Goal: Task Accomplishment & Management: Use online tool/utility

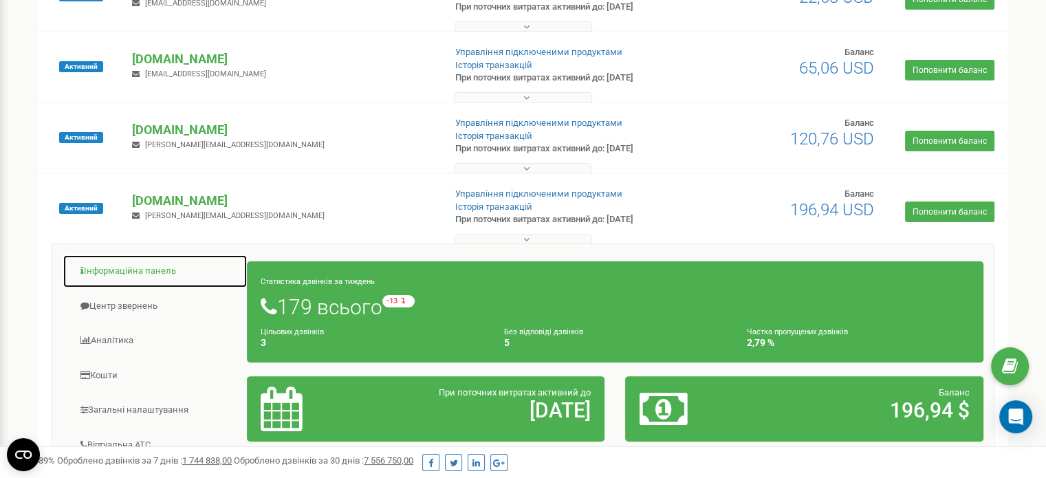
click at [146, 276] on link "Інформаційна панель" at bounding box center [155, 271] width 185 height 34
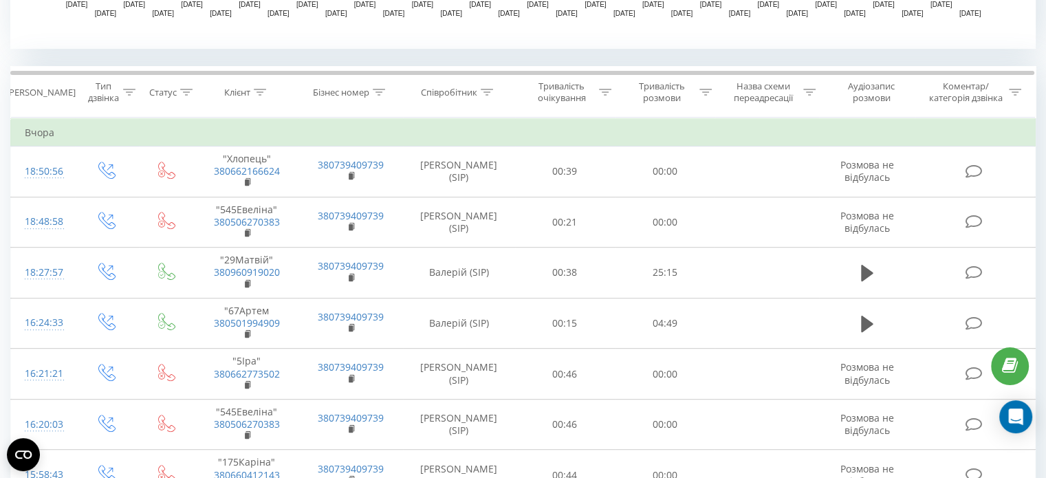
scroll to position [529, 0]
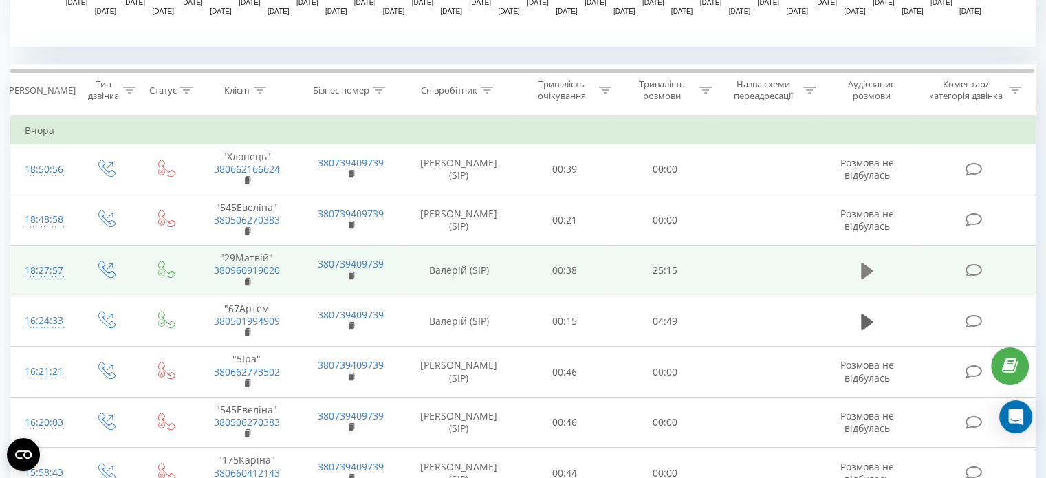
click at [866, 270] on icon at bounding box center [867, 271] width 12 height 16
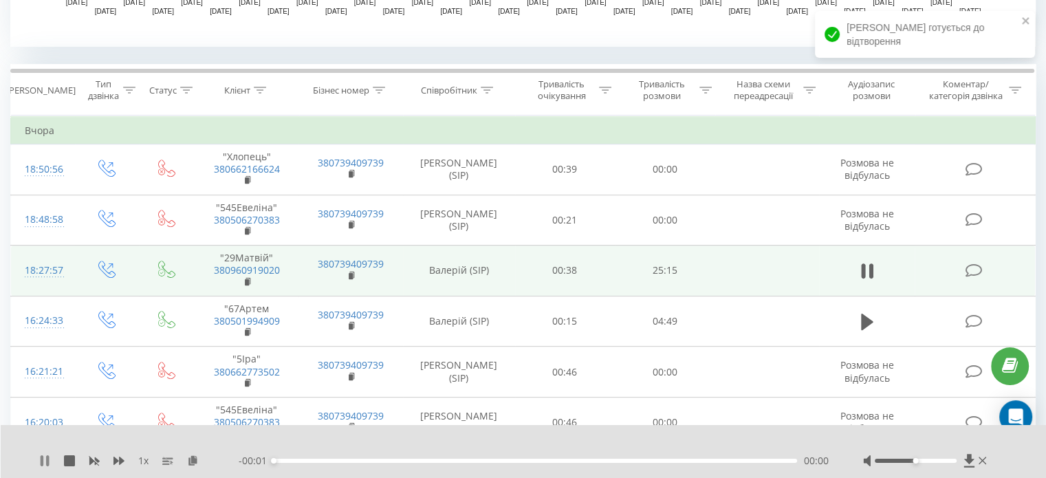
click at [44, 463] on icon at bounding box center [44, 460] width 11 height 11
click at [969, 459] on icon at bounding box center [968, 460] width 10 height 13
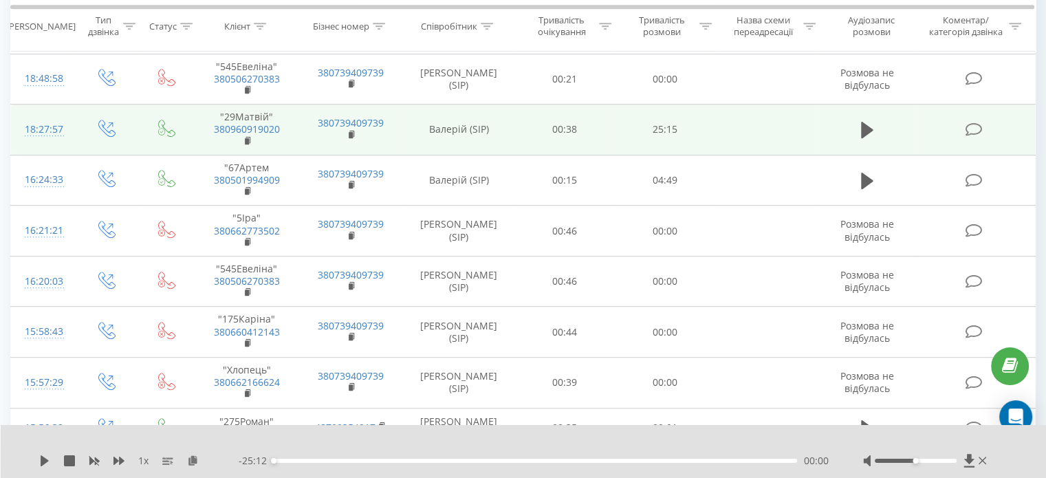
scroll to position [709, 0]
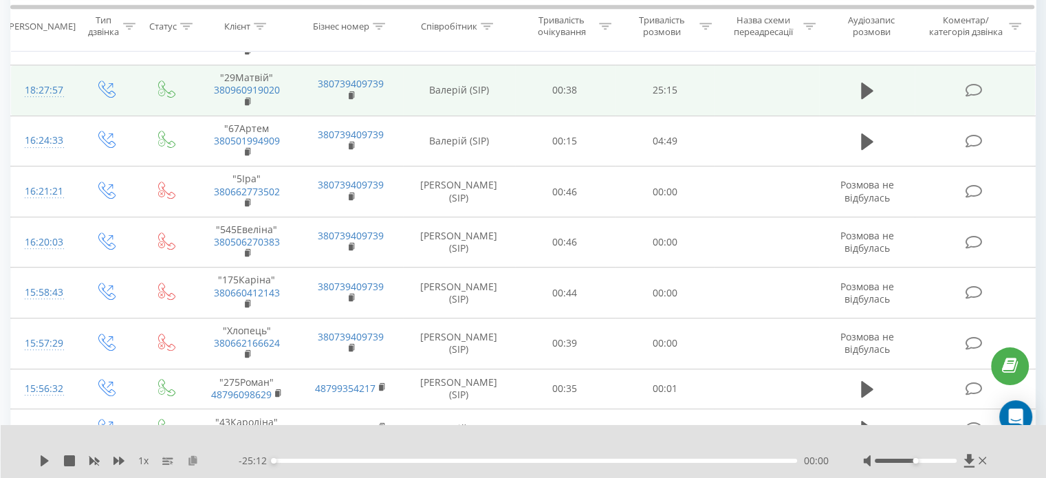
click at [197, 462] on div "1 x" at bounding box center [138, 461] width 199 height 14
click at [197, 462] on icon at bounding box center [193, 460] width 12 height 10
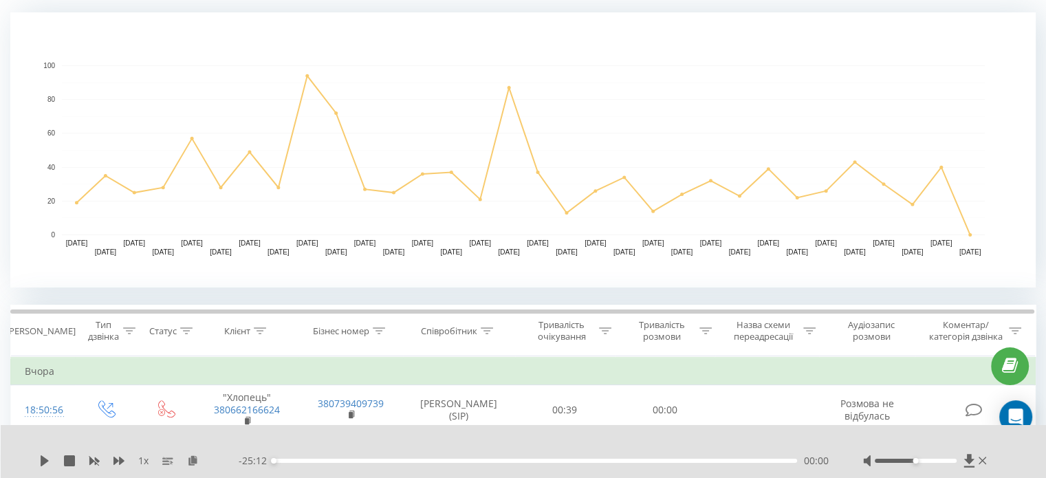
scroll to position [335, 0]
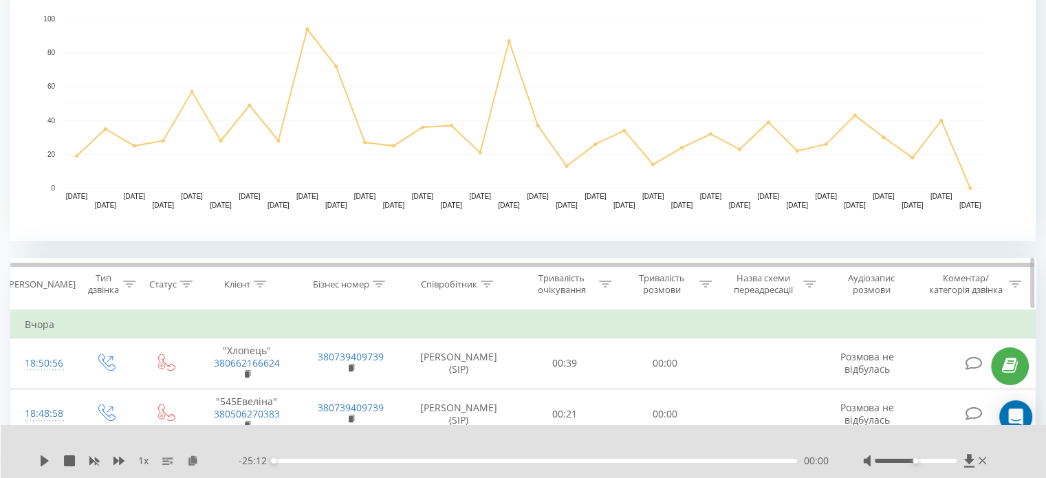
click at [700, 281] on icon at bounding box center [705, 283] width 12 height 7
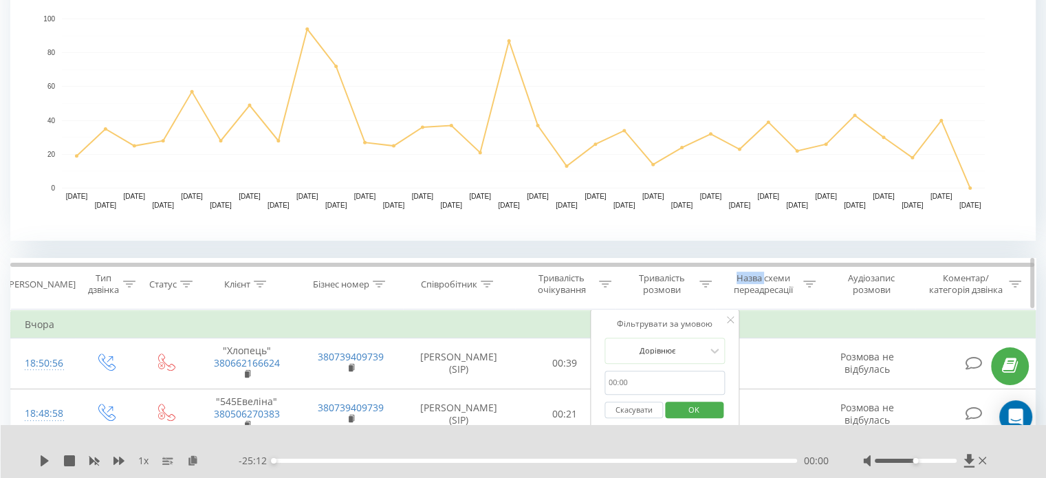
click at [700, 281] on icon at bounding box center [705, 283] width 12 height 7
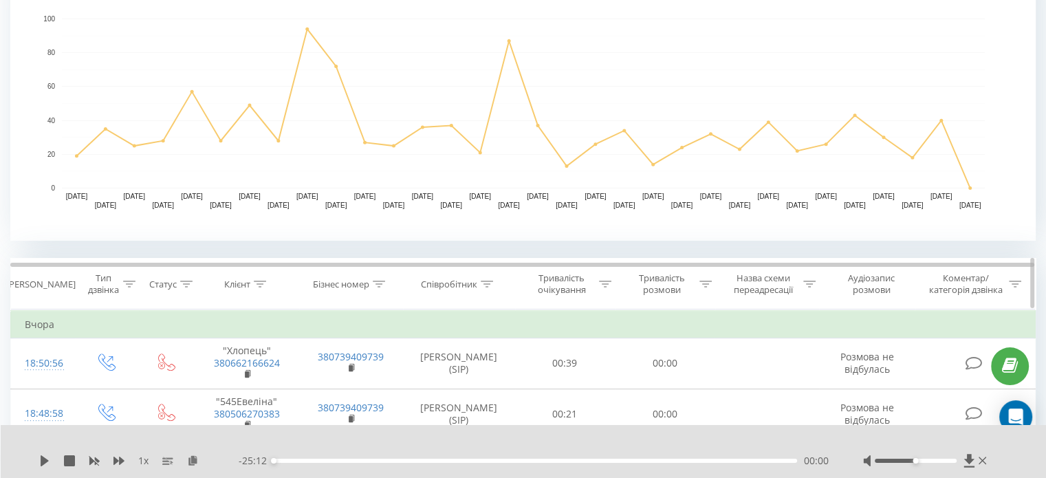
click at [710, 281] on icon at bounding box center [705, 283] width 12 height 7
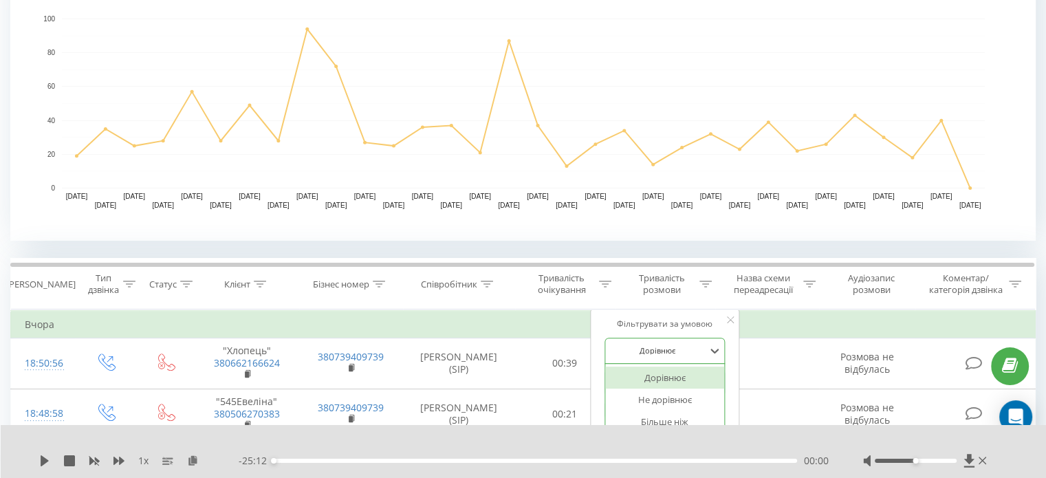
scroll to position [358, 0]
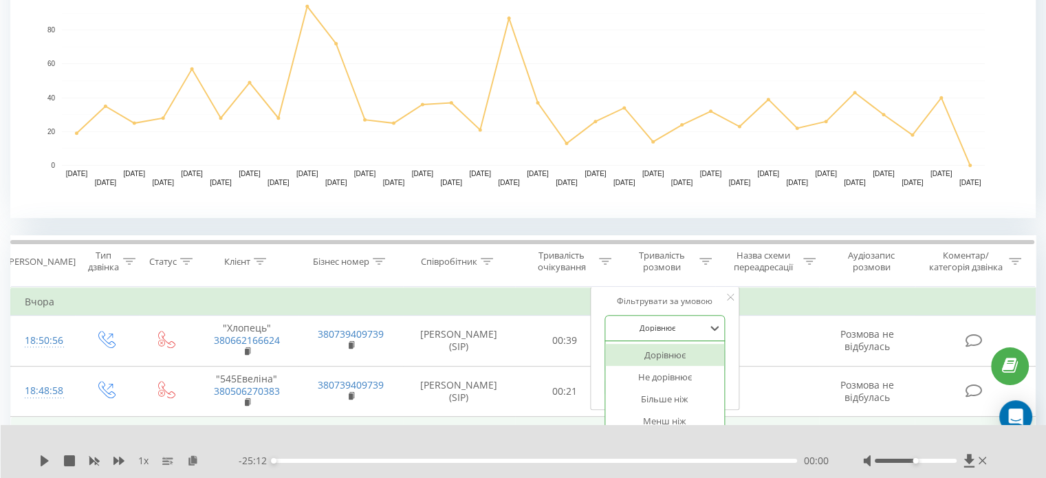
click at [674, 341] on div "6 results available. Use Up and Down to choose options, press Enter to select t…" at bounding box center [664, 328] width 121 height 26
click at [671, 388] on div "Більше ніж" at bounding box center [665, 399] width 120 height 22
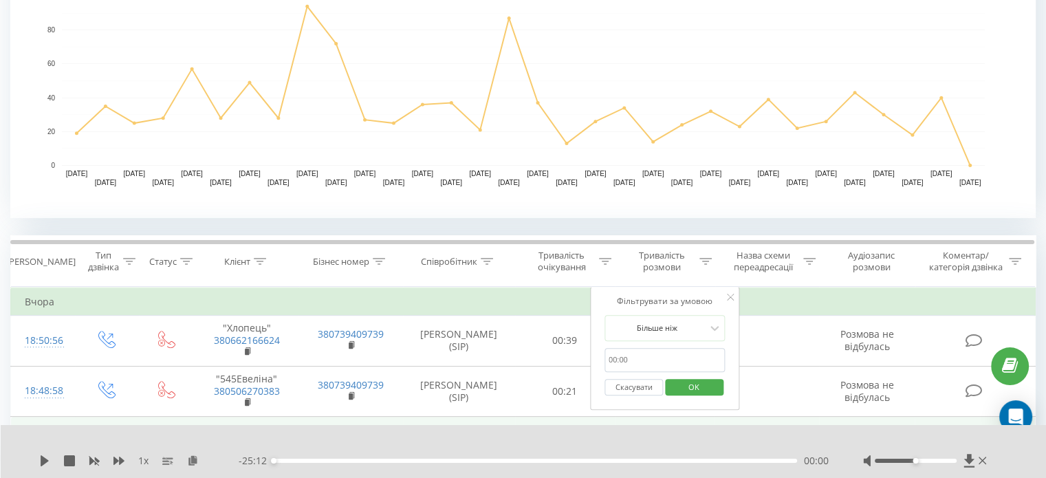
click at [648, 357] on input "text" at bounding box center [664, 360] width 121 height 24
type input "05:00"
click at [693, 384] on span "OK" at bounding box center [693, 386] width 38 height 21
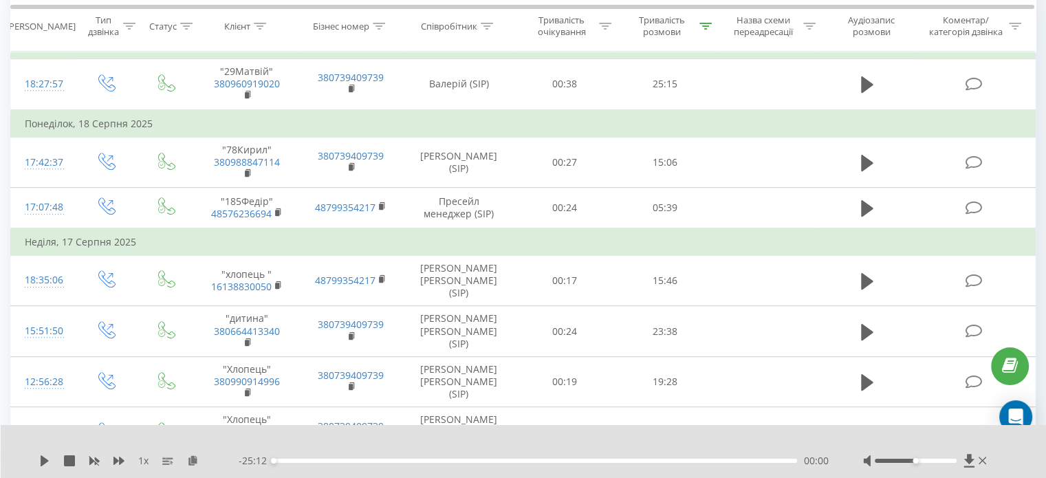
scroll to position [670, 0]
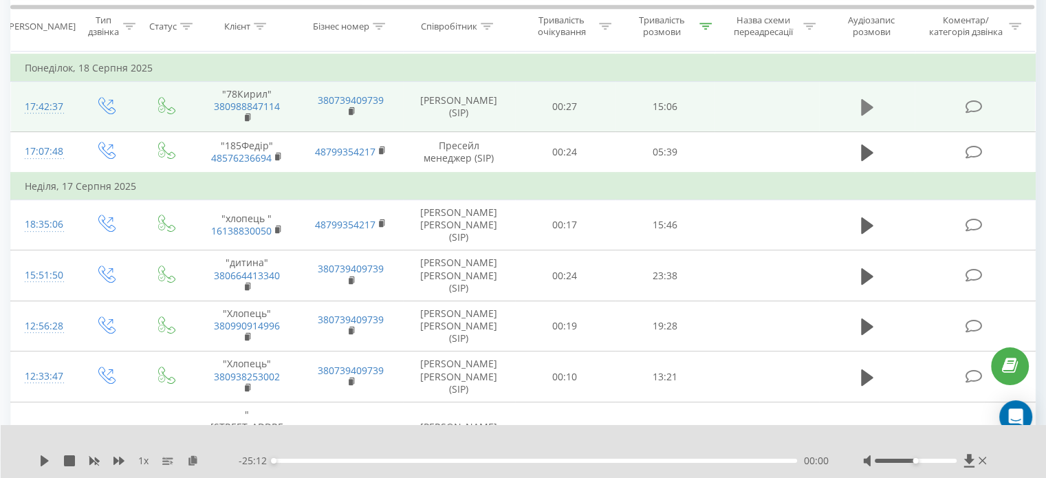
click at [869, 98] on icon at bounding box center [867, 107] width 12 height 19
click at [46, 458] on icon at bounding box center [47, 460] width 3 height 11
click at [194, 463] on icon at bounding box center [193, 460] width 12 height 10
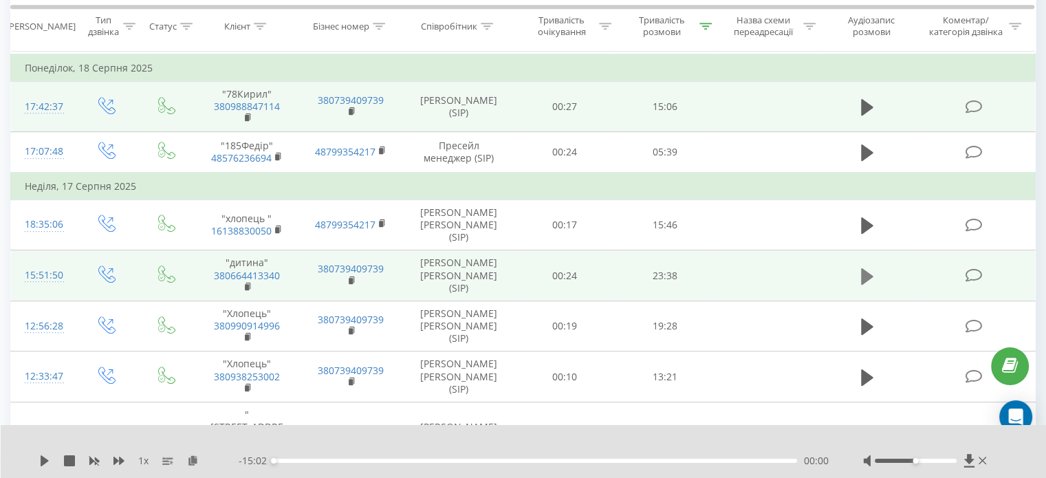
click at [861, 267] on icon at bounding box center [867, 275] width 12 height 16
click at [44, 461] on icon at bounding box center [44, 460] width 11 height 11
click at [195, 462] on icon at bounding box center [193, 460] width 12 height 10
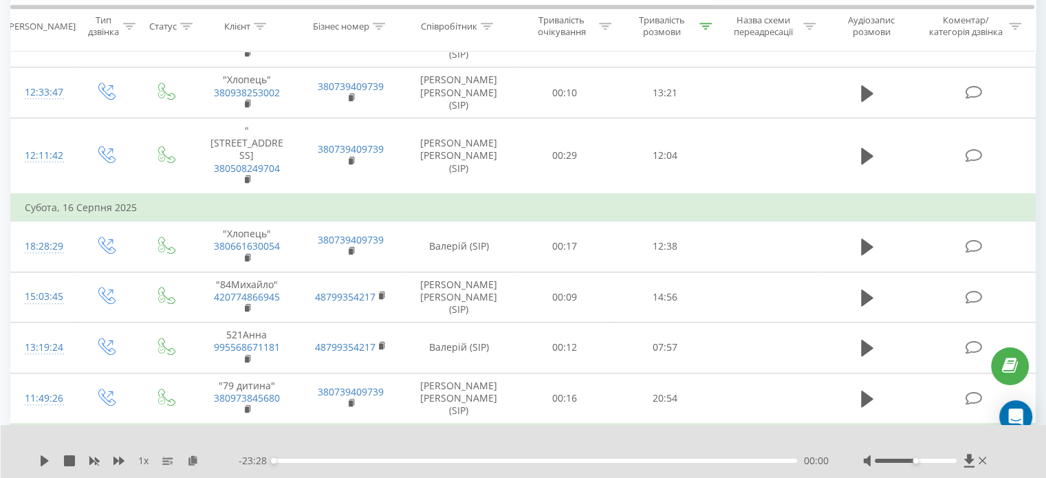
scroll to position [962, 0]
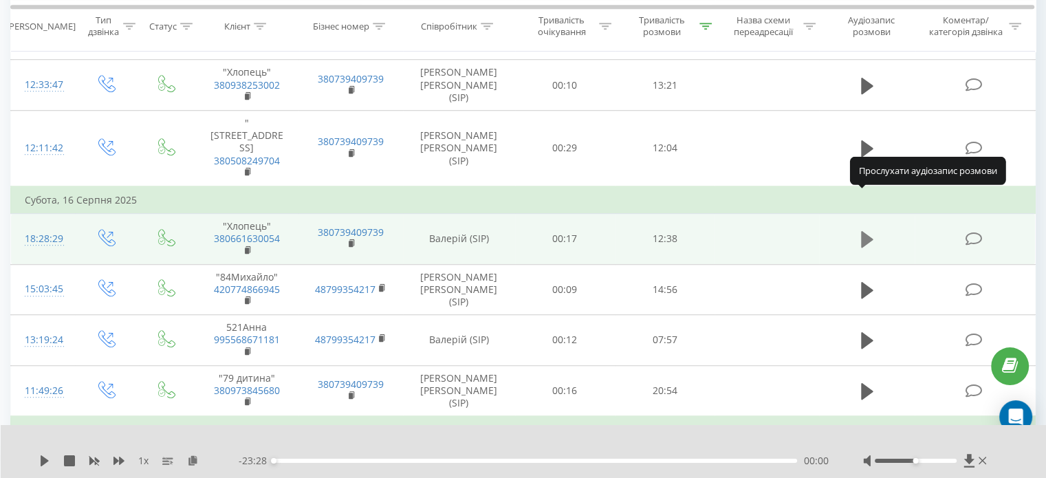
click at [863, 231] on icon at bounding box center [867, 239] width 12 height 16
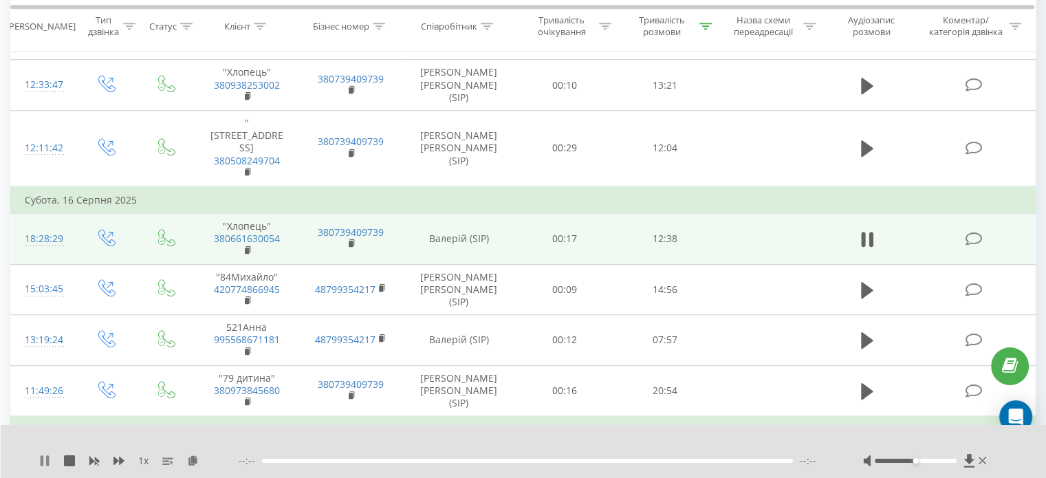
click at [42, 462] on icon at bounding box center [42, 460] width 3 height 11
click at [187, 461] on icon at bounding box center [193, 460] width 12 height 10
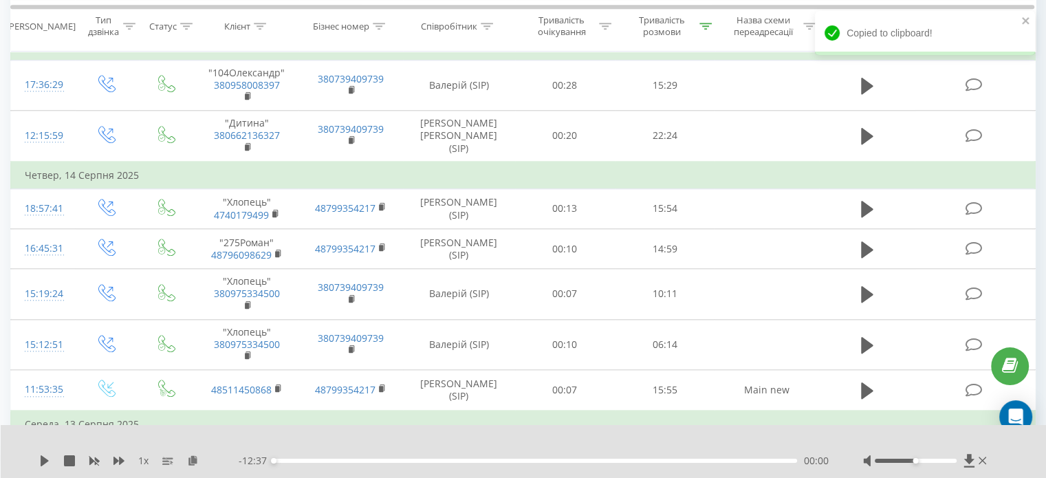
scroll to position [1389, 0]
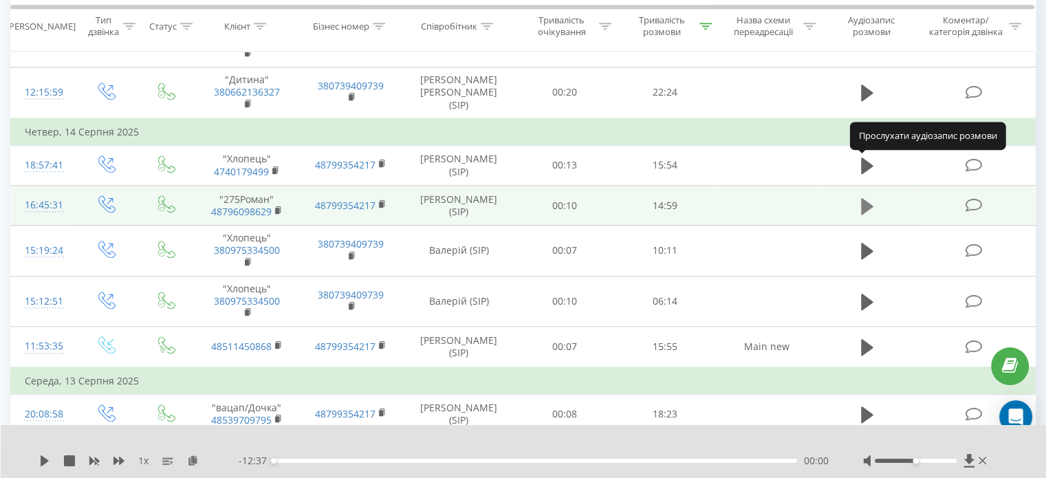
click at [863, 197] on icon at bounding box center [867, 205] width 12 height 16
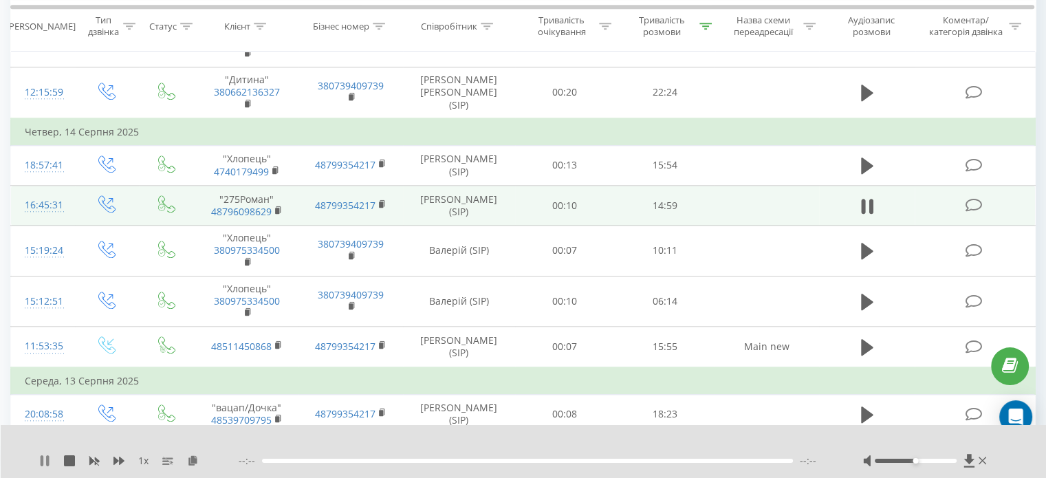
click at [39, 459] on icon at bounding box center [44, 460] width 11 height 11
click at [187, 463] on icon at bounding box center [193, 460] width 12 height 10
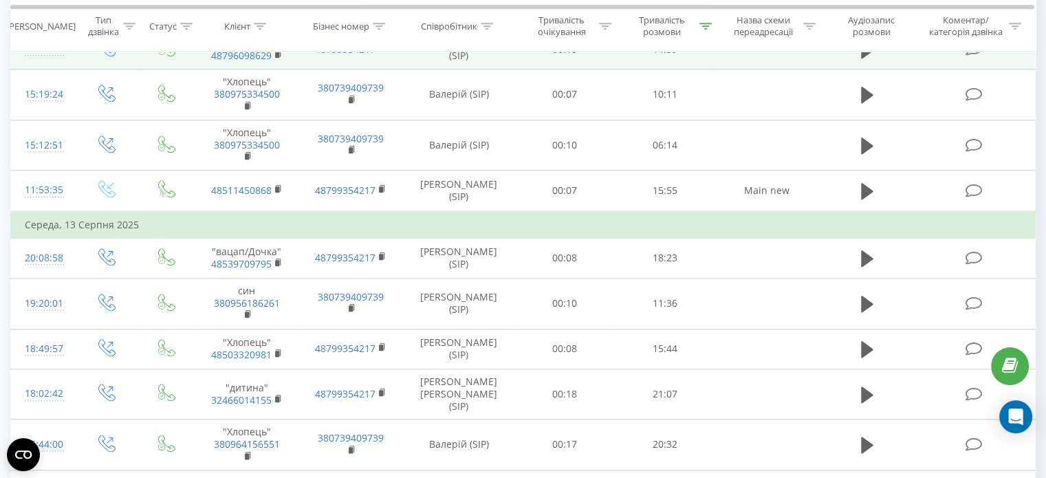
scroll to position [1640, 0]
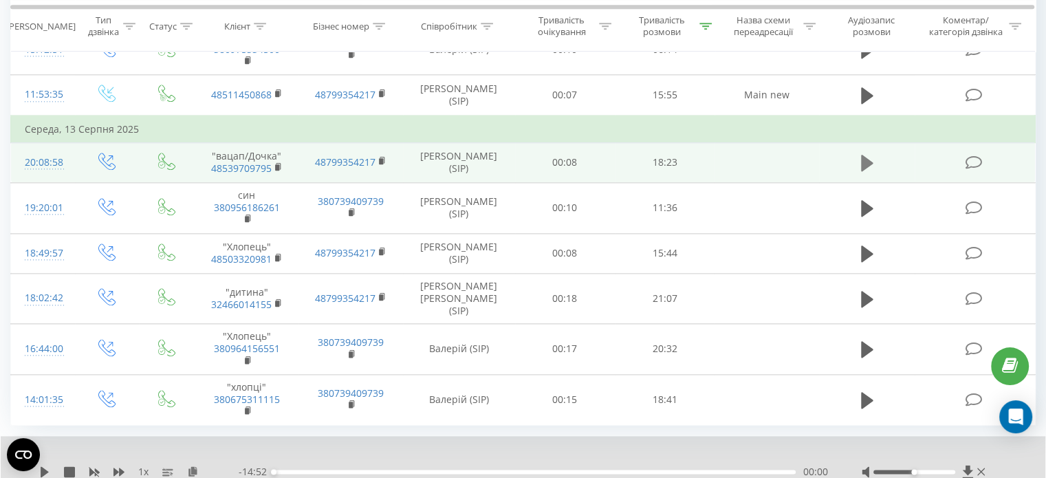
click at [867, 155] on icon at bounding box center [867, 163] width 12 height 16
click at [41, 466] on icon at bounding box center [42, 471] width 3 height 11
click at [188, 466] on icon at bounding box center [193, 471] width 12 height 10
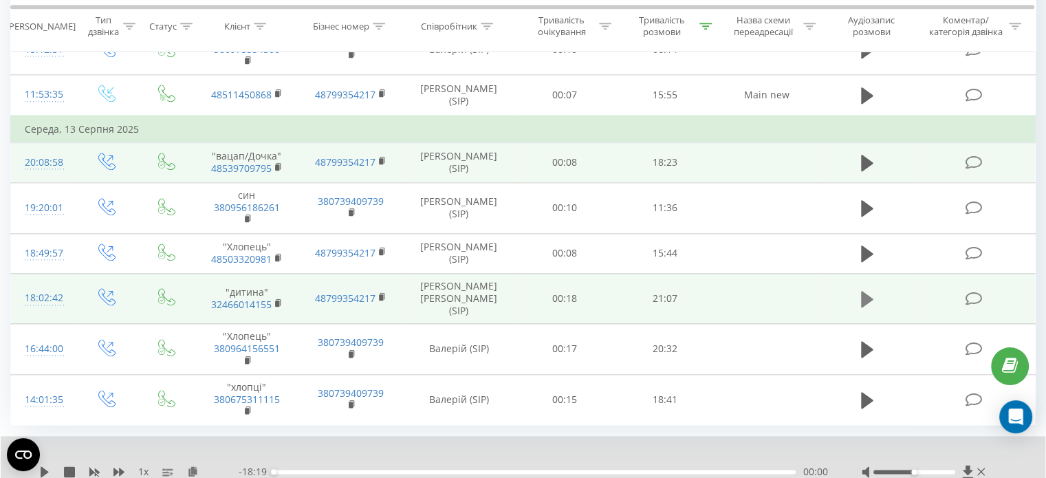
click at [871, 289] on icon at bounding box center [867, 298] width 12 height 19
click at [39, 466] on icon at bounding box center [44, 471] width 11 height 11
click at [197, 466] on icon at bounding box center [193, 471] width 12 height 10
